Goal: Book appointment/travel/reservation

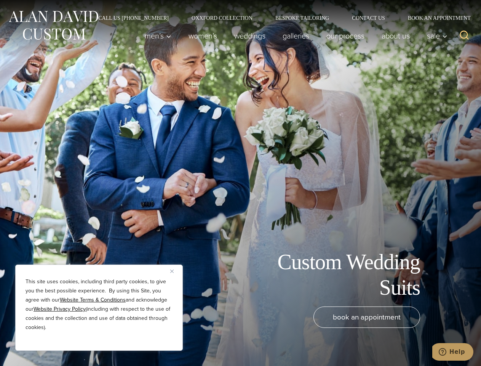
click at [240, 183] on div "Custom Wedding Suits book an appointment" at bounding box center [240, 183] width 481 height 366
click at [175, 271] on button "Close" at bounding box center [174, 270] width 9 height 9
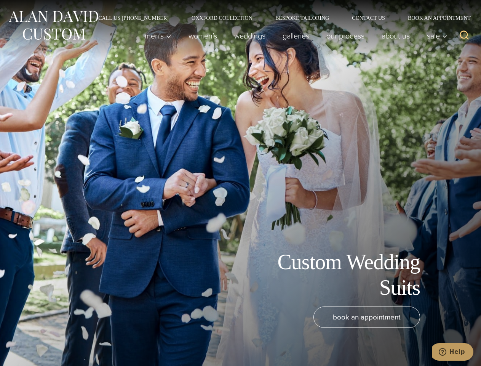
click at [99, 340] on div "book an appointment" at bounding box center [229, 332] width 443 height 52
click at [465, 36] on icon "Search" at bounding box center [464, 35] width 11 height 11
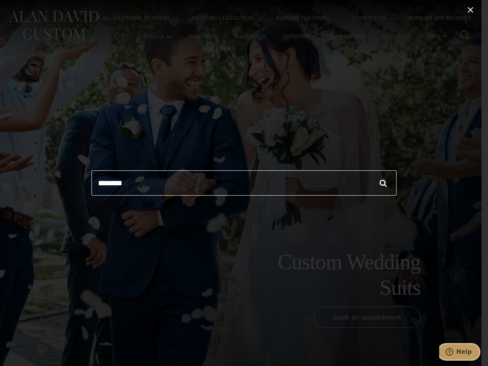
click at [453, 352] on icon "Help" at bounding box center [449, 352] width 8 height 8
